Goal: Task Accomplishment & Management: Use online tool/utility

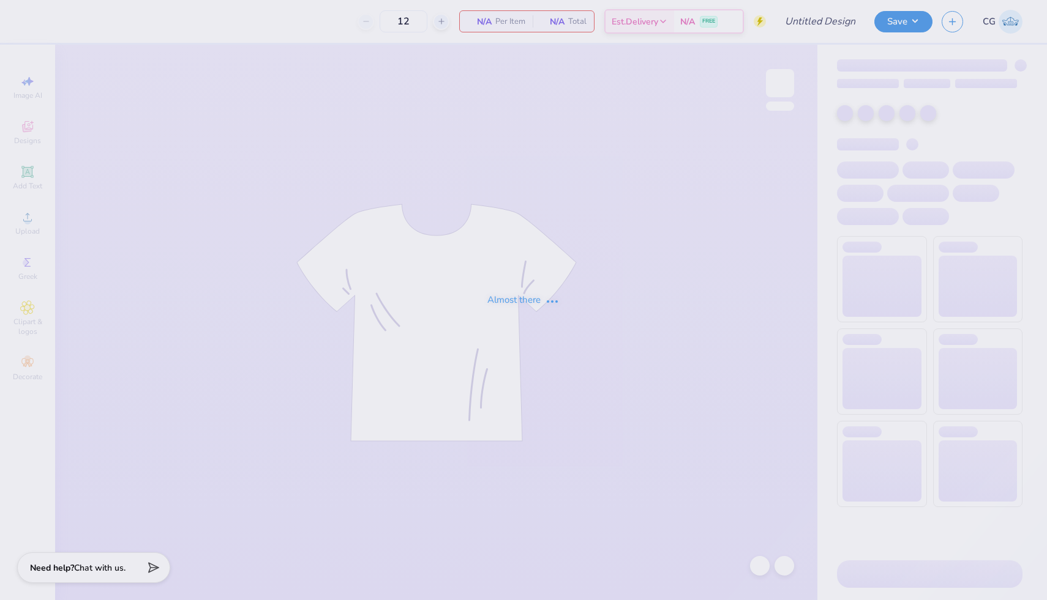
type input "Kappa Sigma Parents Weekend"
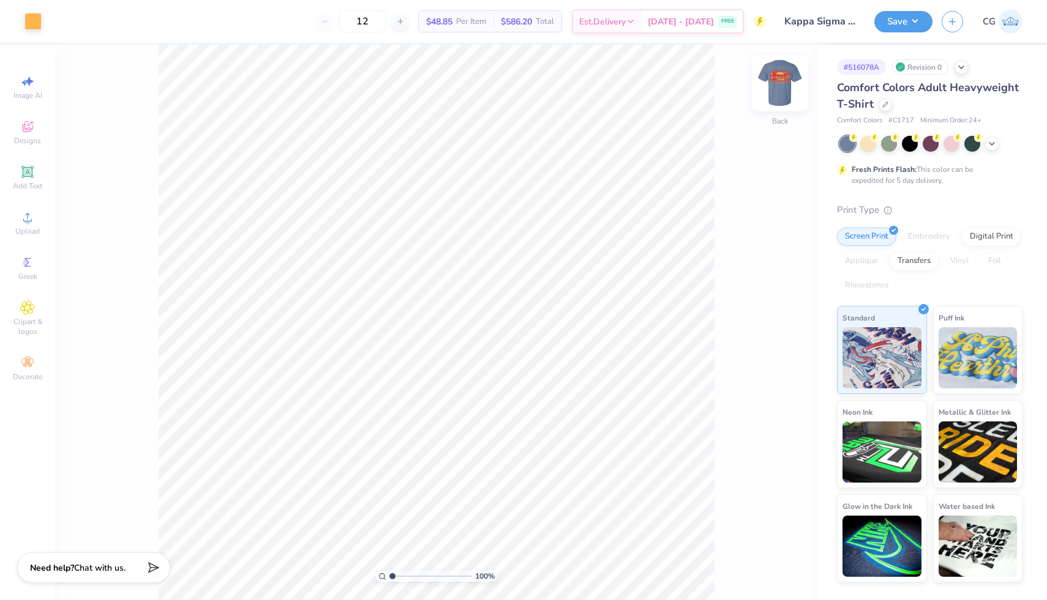
click at [779, 82] on img at bounding box center [779, 83] width 49 height 49
click at [792, 79] on img at bounding box center [779, 83] width 49 height 49
type input "3.45"
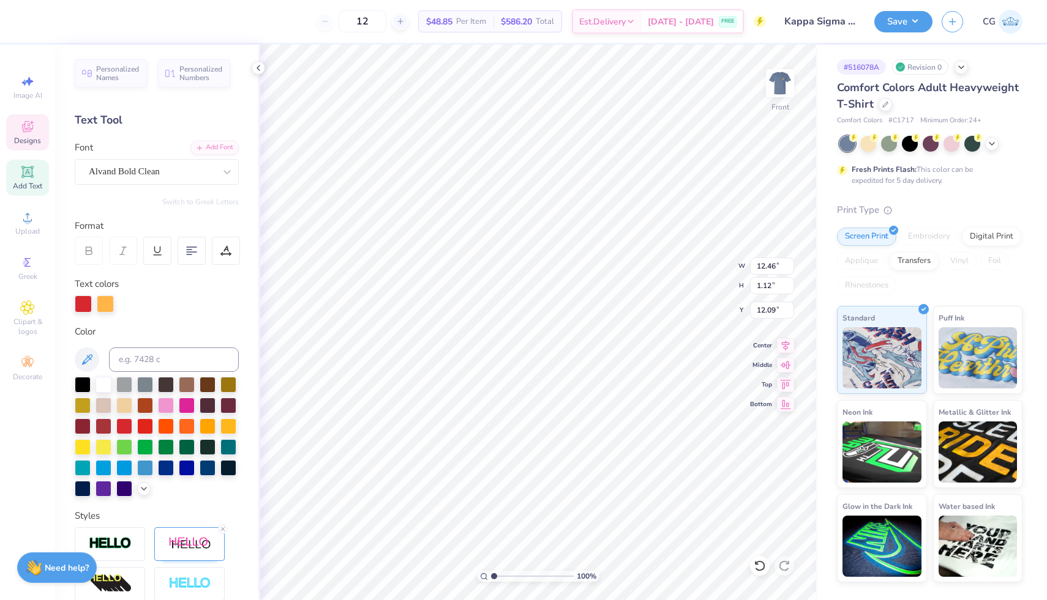
type input "12.04"
type textarea "Kappa Sigma"
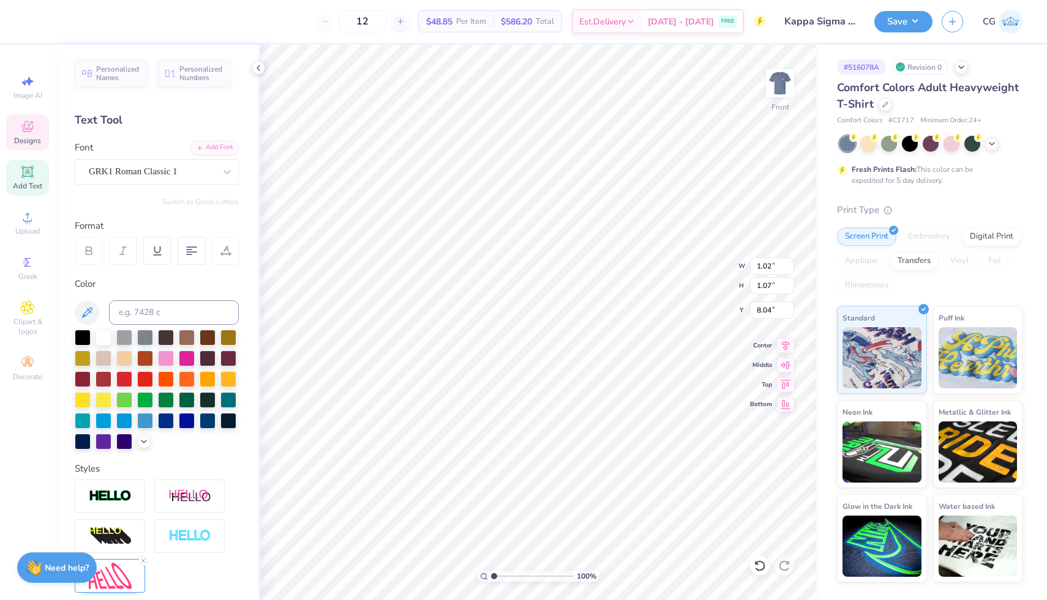
type input "3.26"
type input "2.29"
type input "7.36"
drag, startPoint x: 755, startPoint y: 560, endPoint x: 761, endPoint y: 564, distance: 7.5
click at [755, 560] on icon at bounding box center [759, 566] width 12 height 12
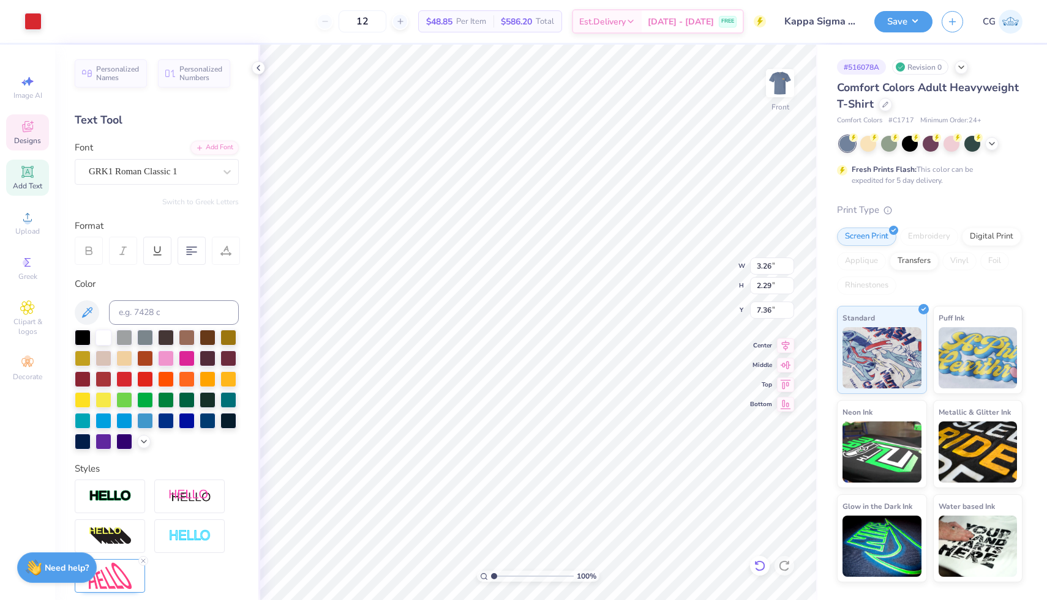
click at [755, 560] on icon at bounding box center [759, 566] width 12 height 12
click at [761, 564] on icon at bounding box center [759, 566] width 12 height 12
click at [782, 561] on icon at bounding box center [784, 566] width 12 height 12
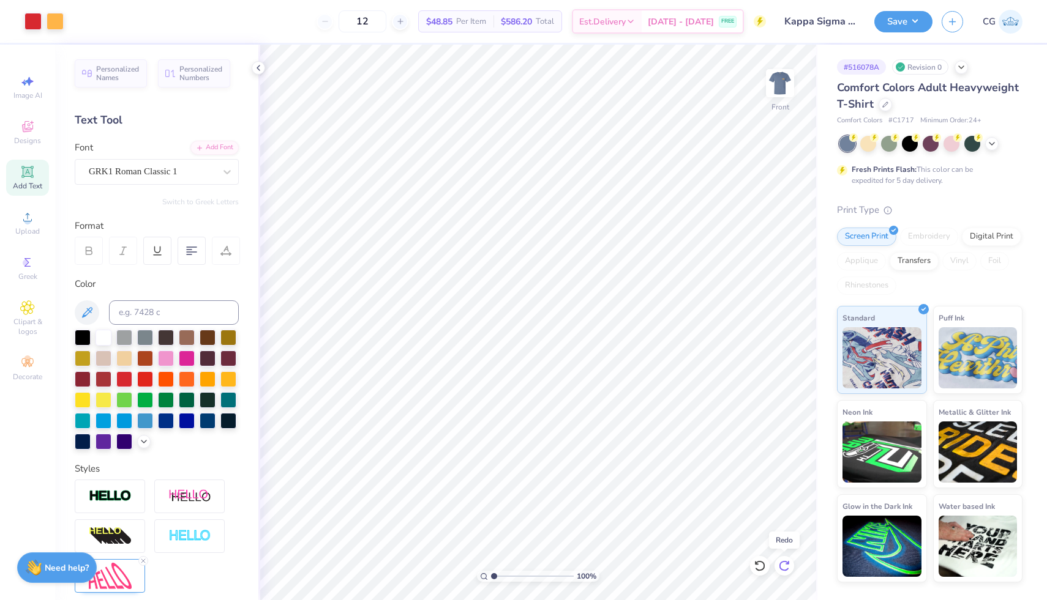
click at [782, 561] on icon at bounding box center [784, 566] width 12 height 12
type input "3.26"
type input "2.29"
type input "7.29"
paste textarea
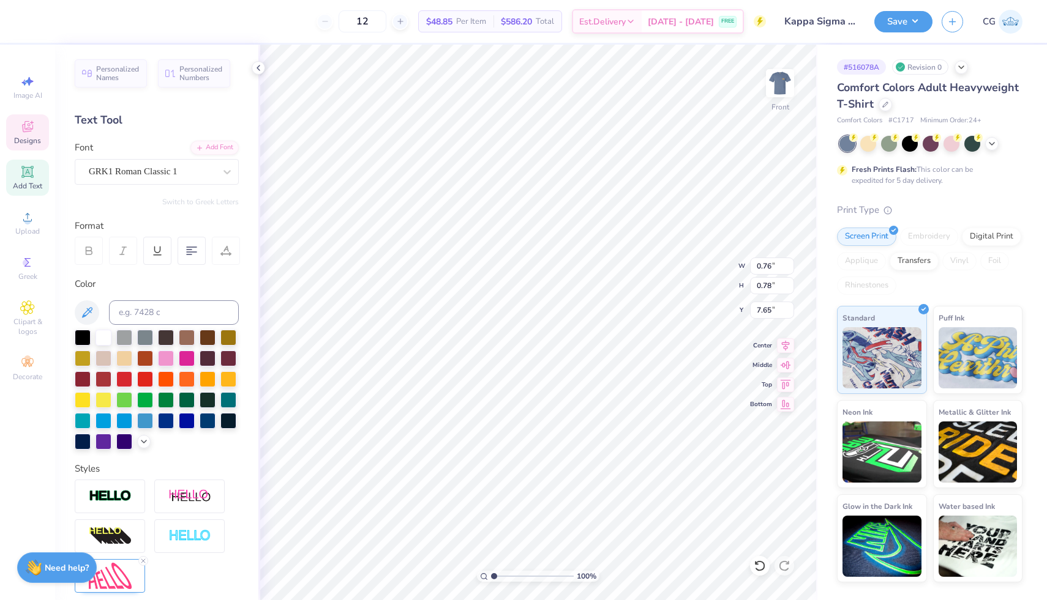
type input "1.38"
type input "1.51"
type input "7.38"
click at [752, 564] on div at bounding box center [760, 566] width 20 height 20
click at [757, 565] on icon at bounding box center [759, 566] width 12 height 12
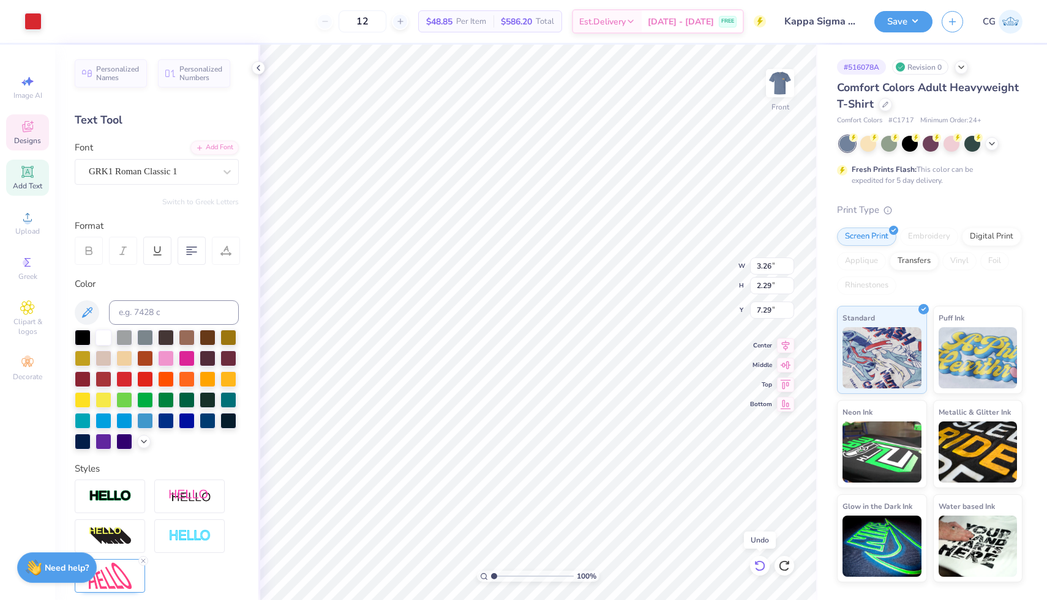
click at [757, 565] on icon at bounding box center [759, 566] width 12 height 12
type input "7.36"
click at [757, 565] on icon at bounding box center [759, 566] width 12 height 12
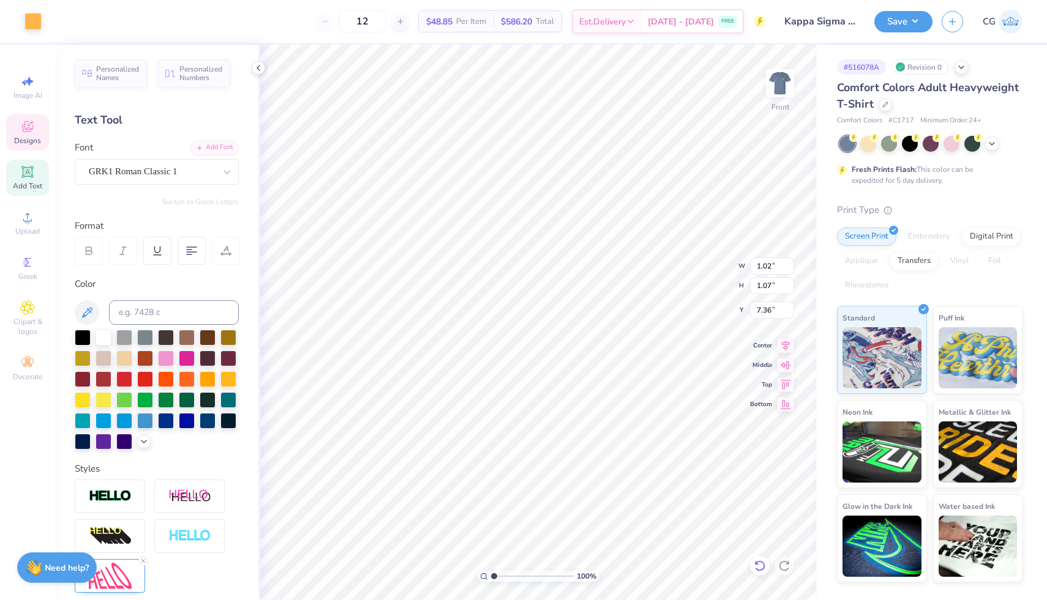
type input "1.02"
type input "1.07"
type input "8.04"
type textarea "KS"
click at [763, 565] on icon at bounding box center [759, 566] width 12 height 12
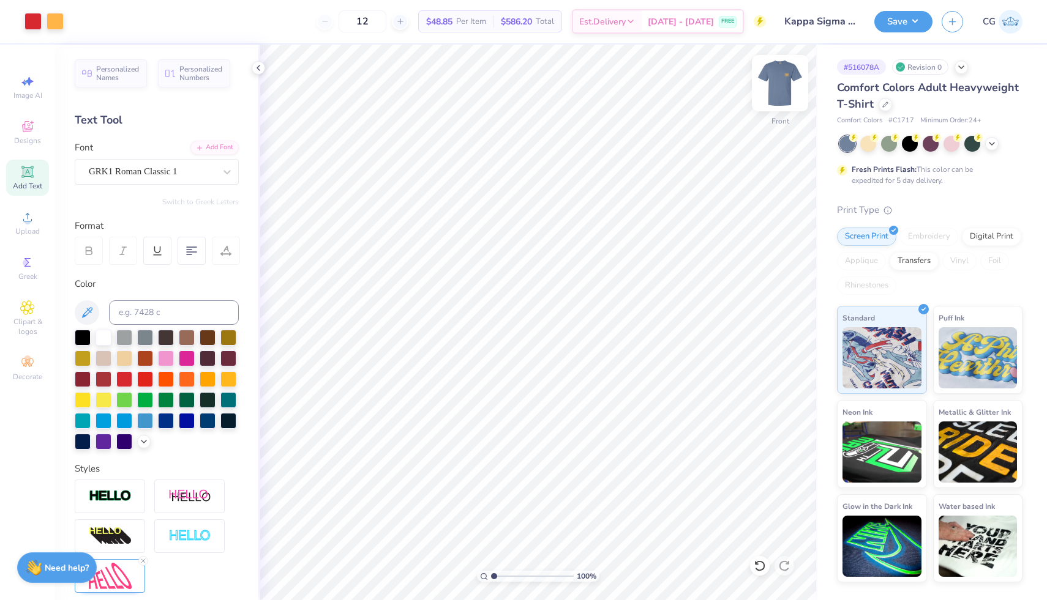
click at [776, 86] on img at bounding box center [779, 83] width 49 height 49
type input "5.40"
type textarea "Sig"
type input "0.64"
type input "1.38"
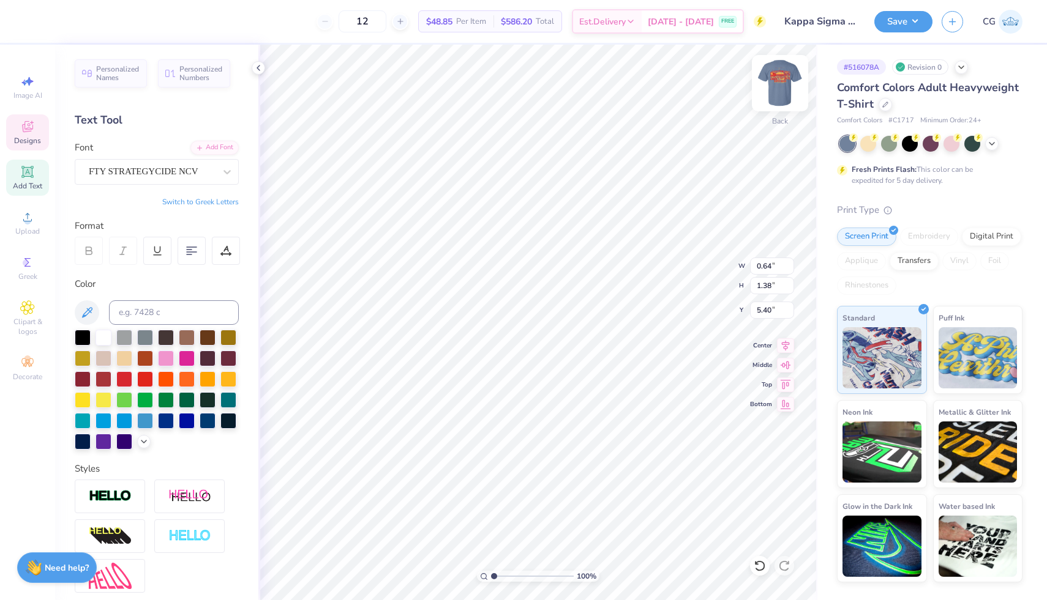
type textarea "K"
type input "2.21"
type input "1.37"
type input "6.77"
click at [761, 558] on div at bounding box center [760, 566] width 20 height 20
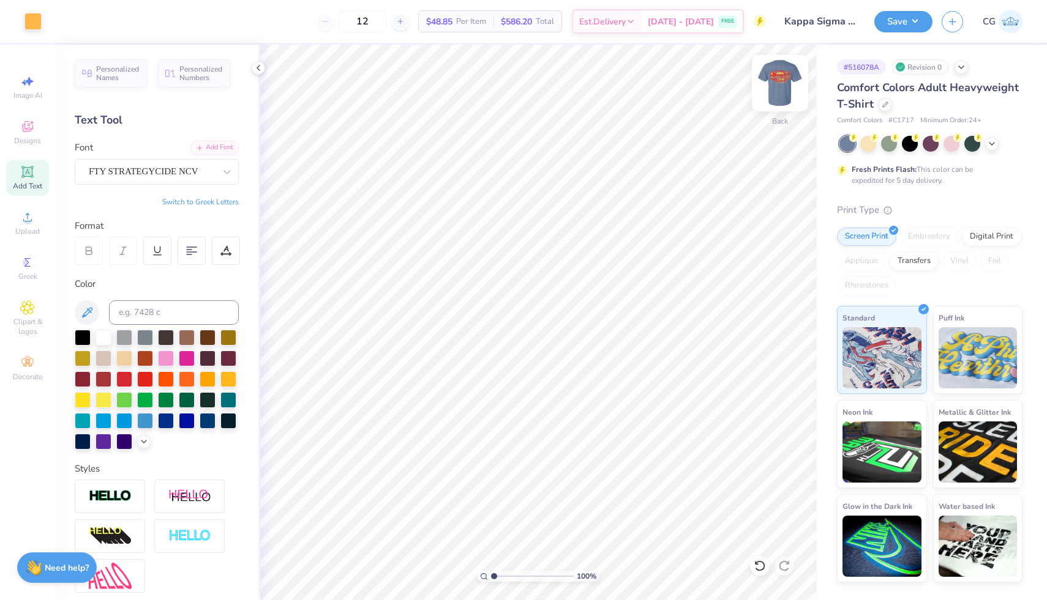
click at [788, 81] on img at bounding box center [779, 83] width 49 height 49
click at [901, 24] on button "Save" at bounding box center [903, 19] width 58 height 21
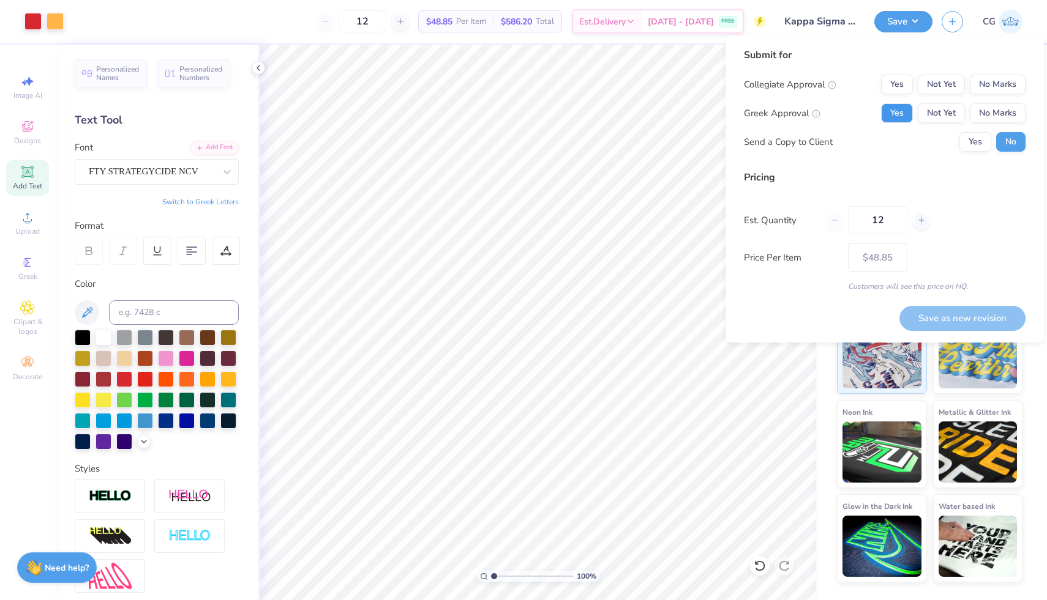
click at [909, 113] on button "Yes" at bounding box center [897, 113] width 32 height 20
click at [1010, 79] on button "No Marks" at bounding box center [998, 85] width 56 height 20
click at [951, 320] on button "Save as new revision" at bounding box center [962, 318] width 126 height 25
type input "$48.85"
